Goal: Information Seeking & Learning: Learn about a topic

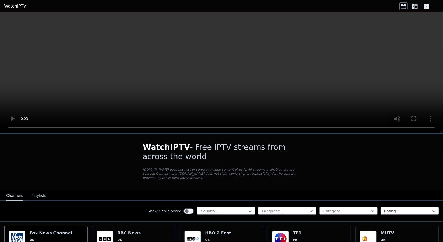
click at [427, 5] on icon at bounding box center [426, 6] width 5 height 5
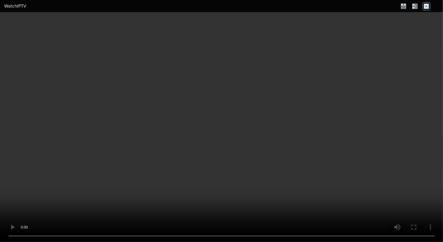
click at [424, 6] on icon at bounding box center [426, 6] width 5 height 5
click at [412, 8] on icon at bounding box center [413, 6] width 2 height 5
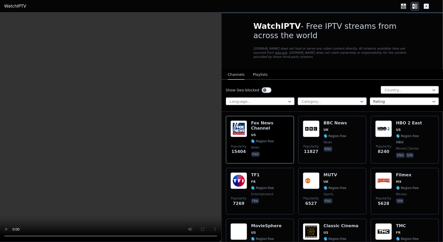
click at [405, 7] on icon at bounding box center [403, 7] width 5 height 3
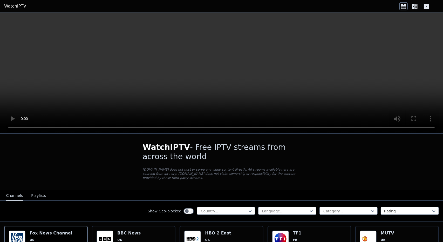
click at [409, 8] on div at bounding box center [414, 6] width 31 height 8
click at [410, 8] on div at bounding box center [414, 6] width 31 height 8
click at [414, 7] on icon at bounding box center [413, 6] width 2 height 5
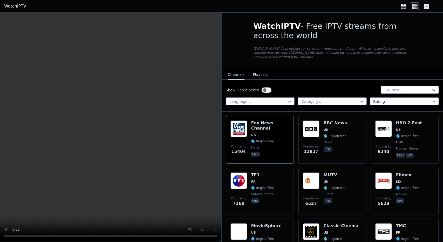
click at [258, 70] on button "Playlists" at bounding box center [260, 75] width 15 height 10
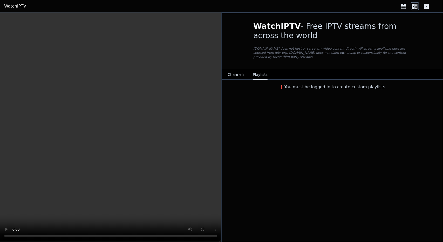
click at [235, 70] on button "Channels" at bounding box center [236, 75] width 17 height 10
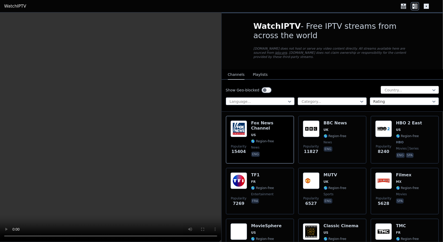
click at [405, 87] on div at bounding box center [407, 89] width 47 height 5
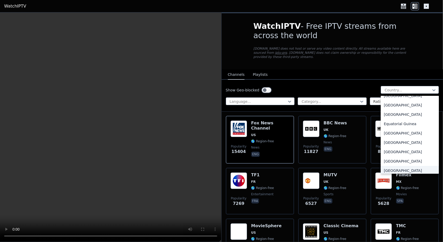
scroll to position [519, 0]
click at [401, 107] on div "[GEOGRAPHIC_DATA]" at bounding box center [410, 105] width 58 height 9
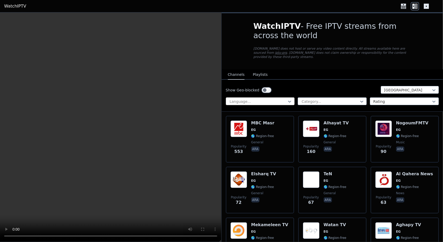
click at [285, 99] on div at bounding box center [258, 101] width 58 height 5
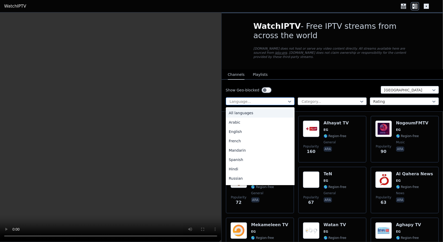
click at [283, 99] on div at bounding box center [258, 101] width 58 height 5
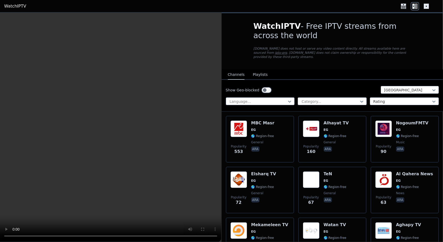
click at [411, 80] on div "Show Geo-blocked Egypt Language... Category... Rating" at bounding box center [333, 96] width 222 height 32
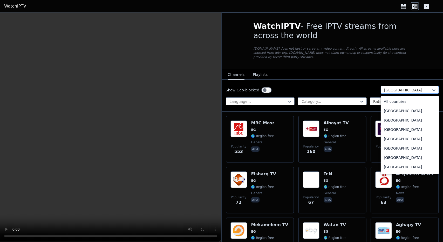
click at [408, 87] on div at bounding box center [407, 89] width 47 height 5
click at [408, 97] on div "All countries" at bounding box center [410, 101] width 58 height 9
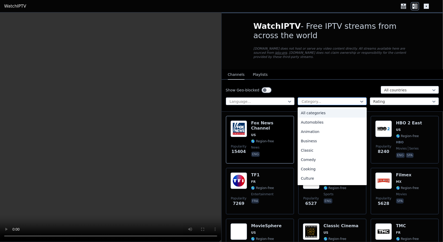
click at [315, 99] on div at bounding box center [330, 101] width 58 height 5
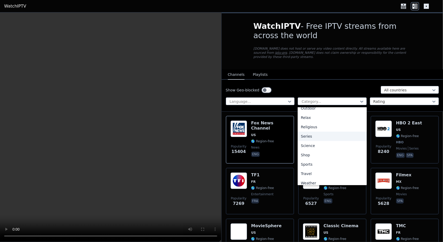
scroll to position [176, 0]
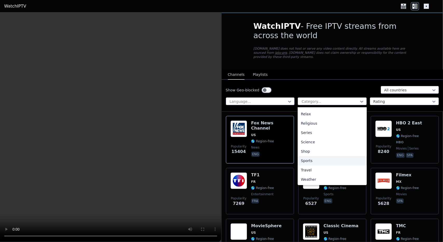
click at [322, 156] on div "Sports" at bounding box center [332, 160] width 69 height 9
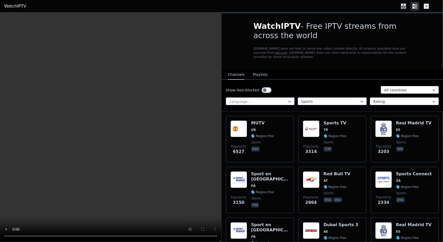
click at [392, 90] on div "Show Geo-blocked All countries Language... option Sports, selected. Sports Rati…" at bounding box center [333, 96] width 222 height 32
click at [389, 99] on div at bounding box center [402, 101] width 58 height 5
click at [388, 99] on div at bounding box center [402, 101] width 58 height 5
click at [285, 97] on div "Language..." at bounding box center [260, 101] width 69 height 8
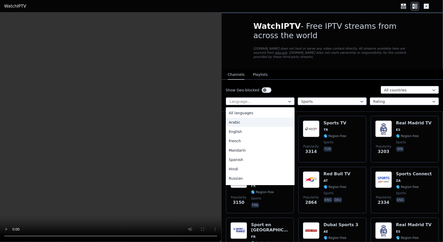
click at [263, 118] on div "Arabic" at bounding box center [260, 122] width 69 height 9
